Goal: Find specific page/section: Find specific page/section

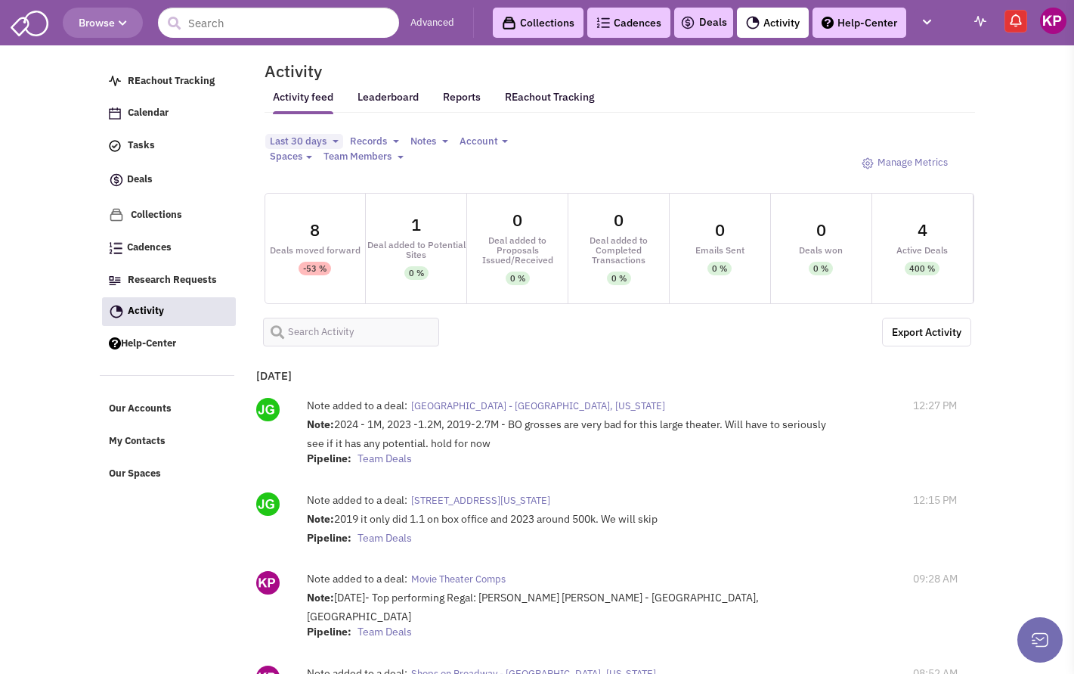
select select
click at [711, 17] on link "Deals" at bounding box center [703, 23] width 47 height 18
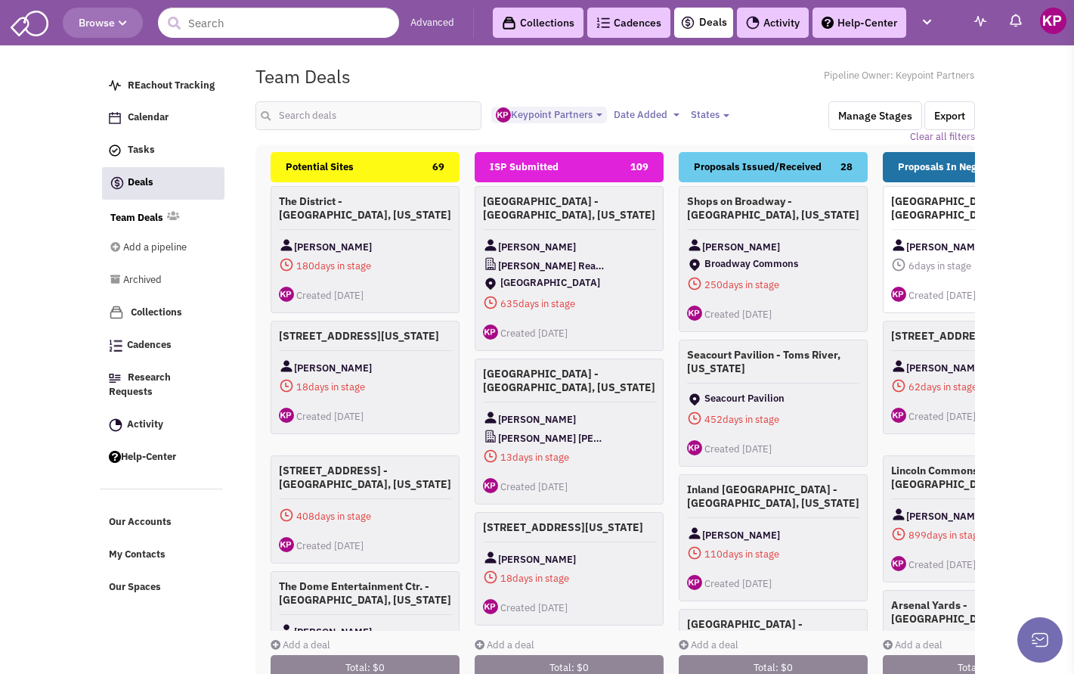
select select "1896"
select select
click at [777, 26] on link "Activity" at bounding box center [773, 23] width 72 height 30
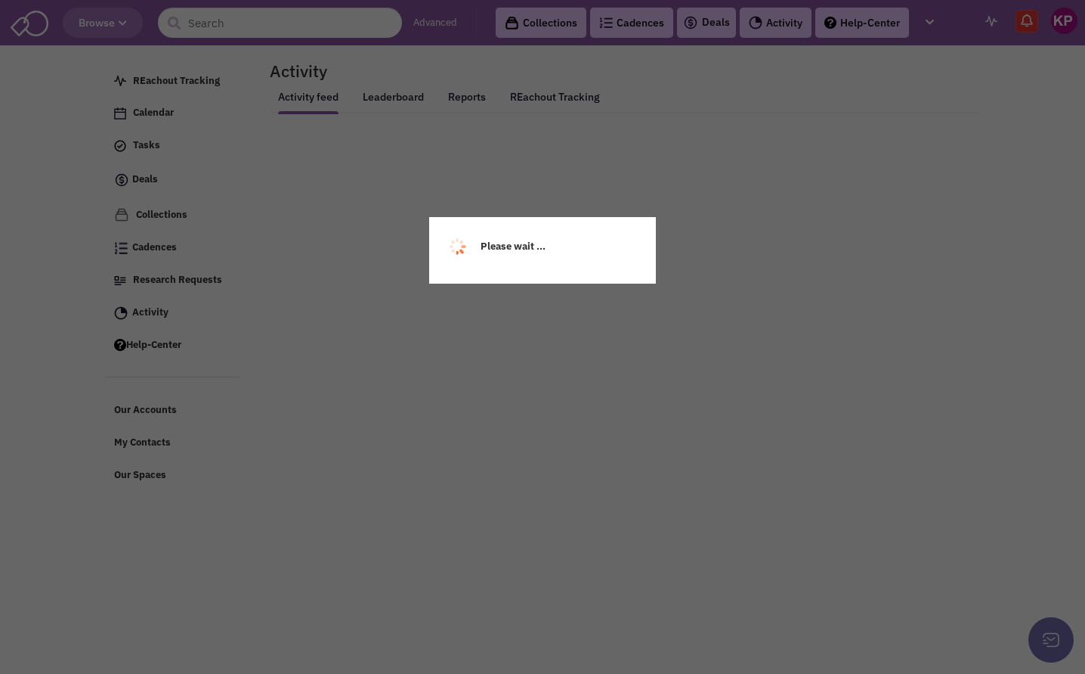
select select
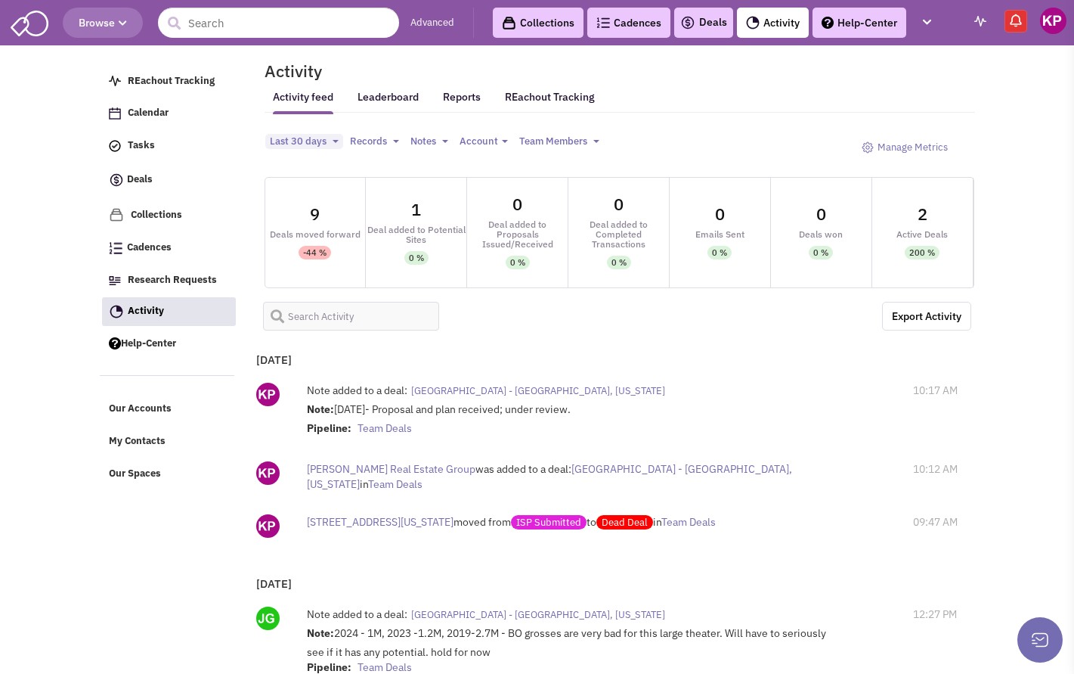
select select
